Goal: Register for event/course

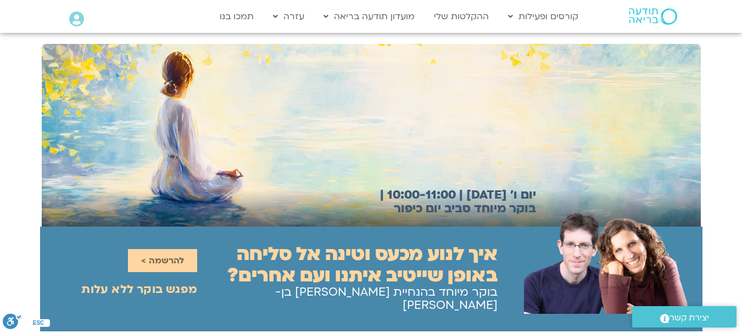
click at [162, 257] on span "להרשמה >" at bounding box center [162, 261] width 43 height 10
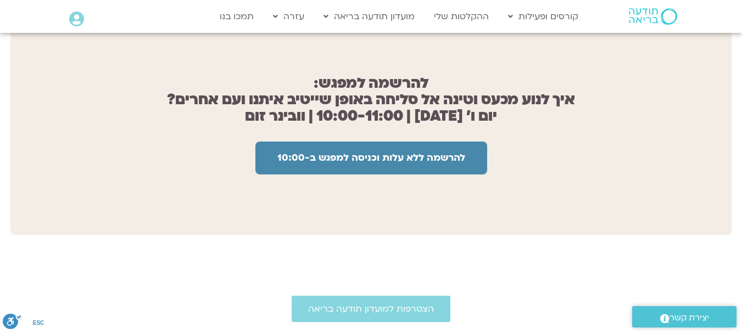
scroll to position [877, 0]
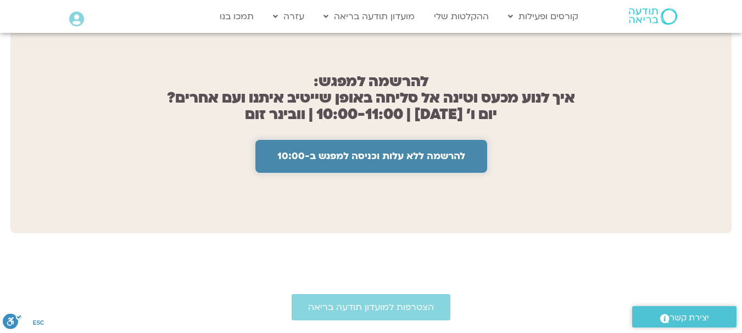
click at [318, 151] on span "להרשמה ללא עלות וכניסה למפגש ב-10:00" at bounding box center [371, 156] width 188 height 11
click at [287, 151] on span "להרשמה ללא עלות וכניסה למפגש ב-10:00" at bounding box center [371, 156] width 188 height 11
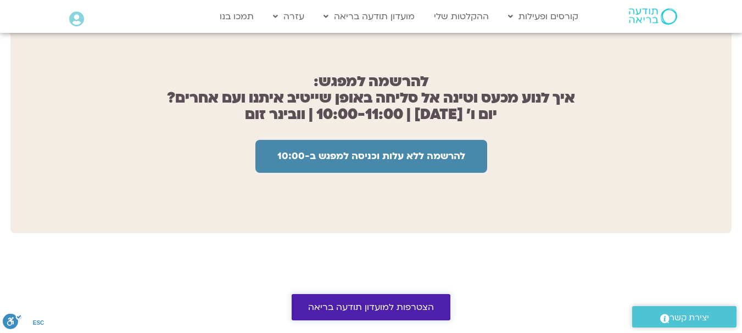
click at [366, 303] on span "הצטרפות למועדון תודעה בריאה" at bounding box center [371, 307] width 126 height 10
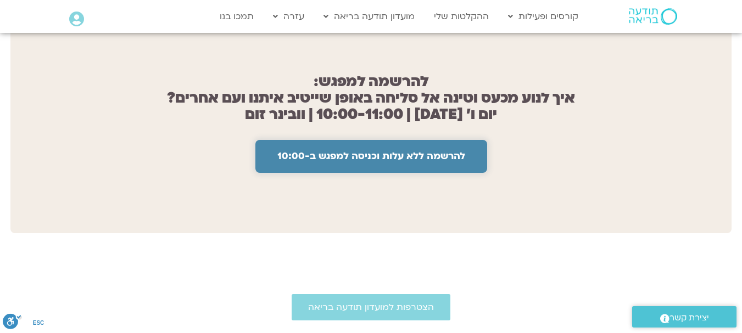
click at [378, 151] on span "להרשמה ללא עלות וכניסה למפגש ב-10:00" at bounding box center [371, 156] width 188 height 11
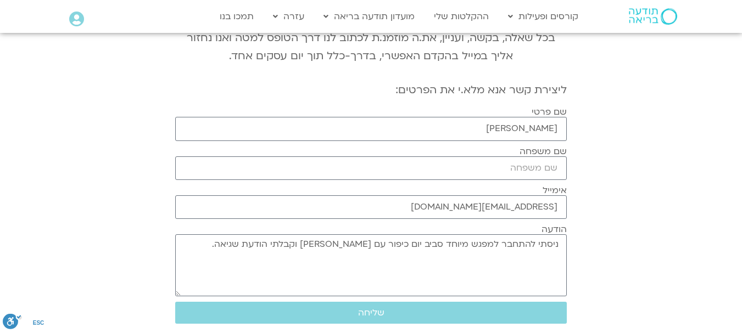
scroll to position [161, 0]
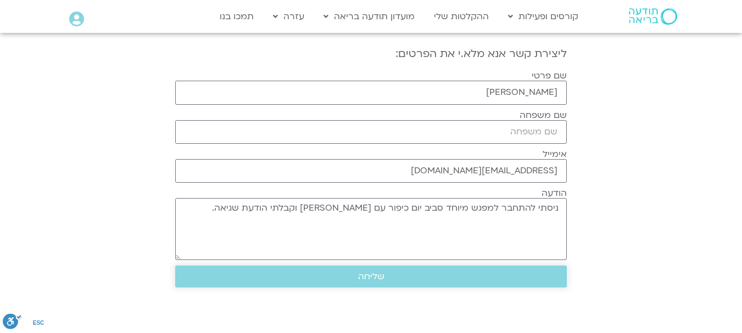
click at [363, 276] on span "שליחה" at bounding box center [371, 277] width 26 height 10
click at [362, 275] on button "שליחה" at bounding box center [370, 277] width 391 height 22
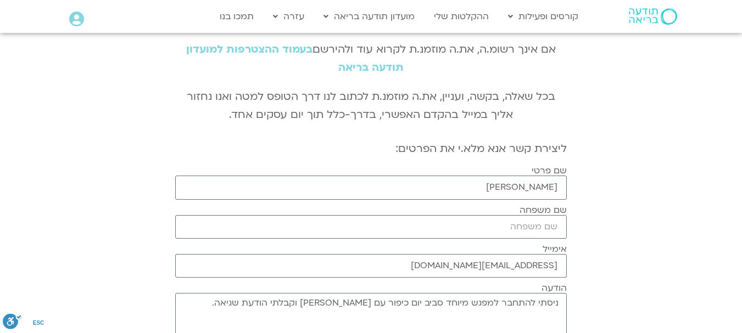
scroll to position [0, 0]
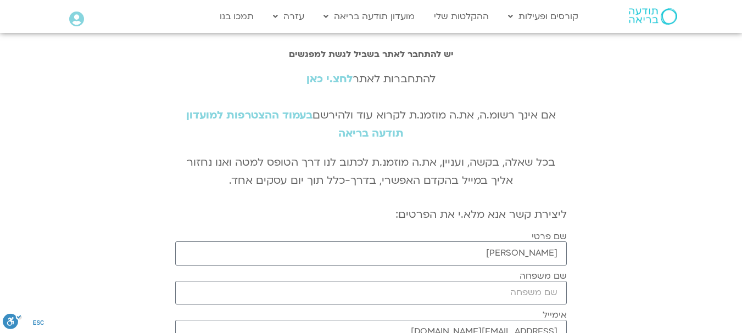
click at [394, 102] on div "להתחברות לאתר לחצ.י כאן אם אינך רשומ.ה, את.ה מוזמנ.ת לקרוא עוד ולהירשם בעמוד הה…" at bounding box center [370, 106] width 391 height 72
click at [328, 79] on link "לחצ.י כאן" at bounding box center [329, 79] width 46 height 14
click at [328, 78] on link "לחצ.י כאן" at bounding box center [329, 79] width 46 height 14
click at [340, 77] on link "לחצ.י כאן" at bounding box center [329, 79] width 46 height 14
